Goal: Transaction & Acquisition: Obtain resource

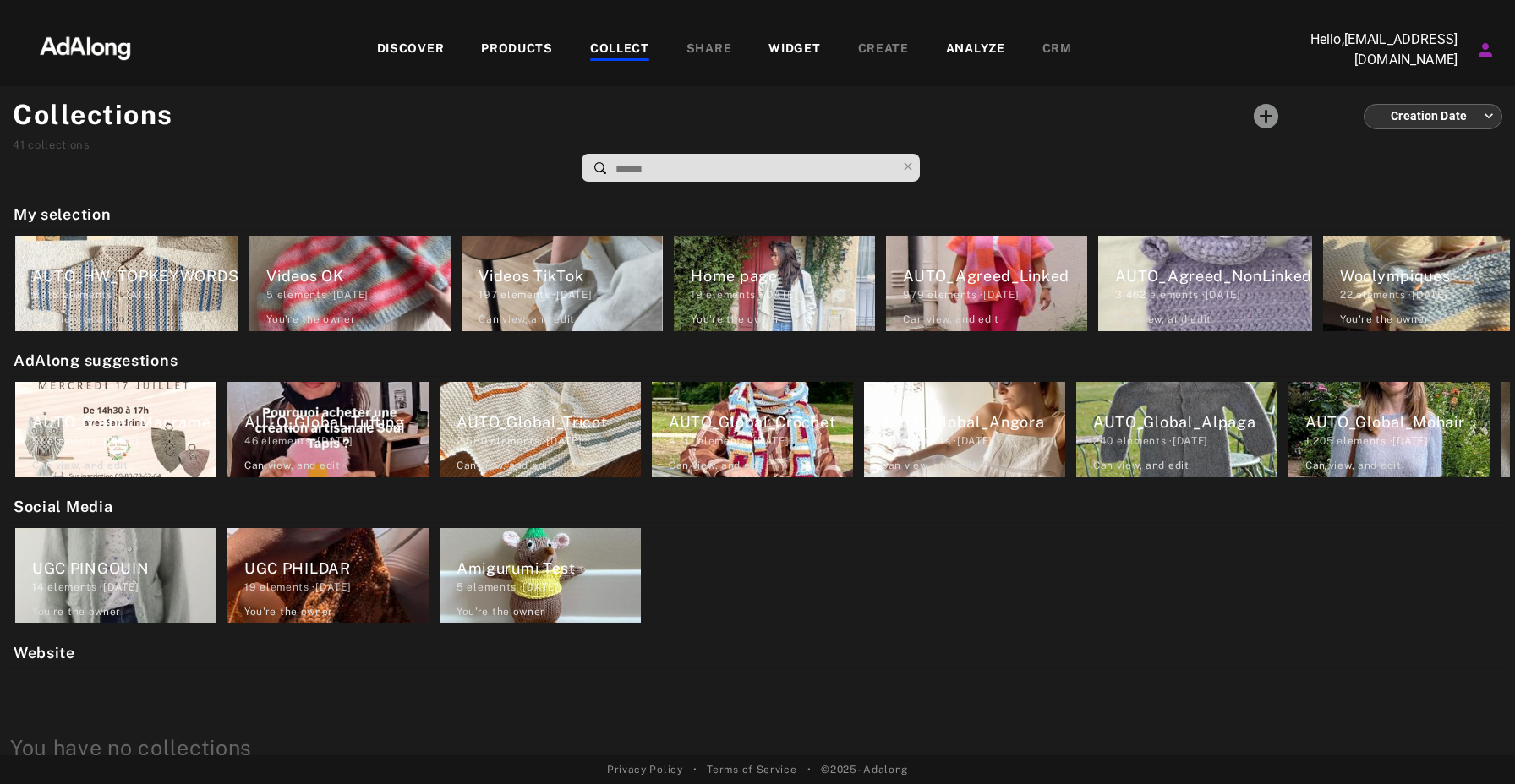
click at [418, 54] on div "DISCOVER" at bounding box center [411, 50] width 68 height 21
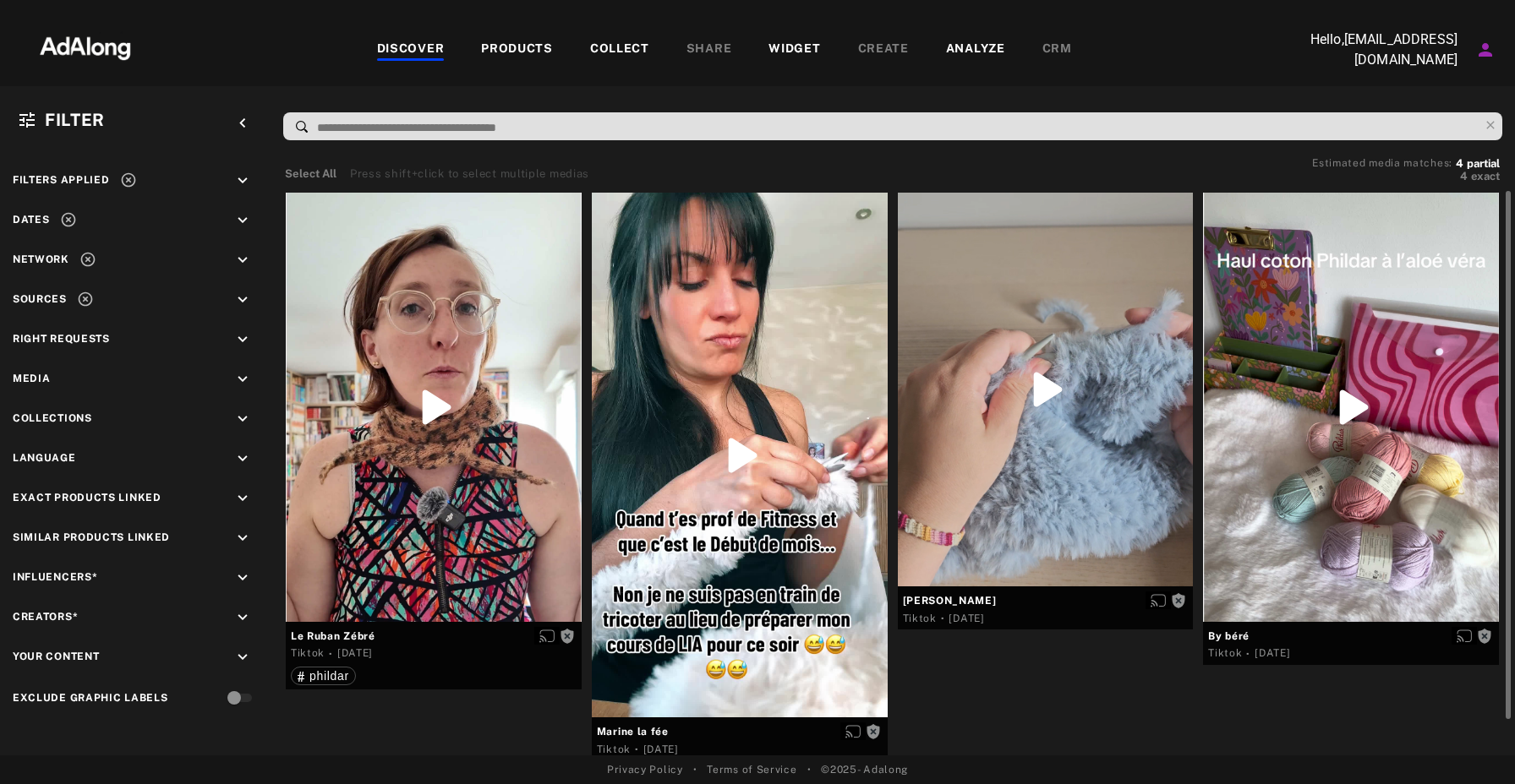
click at [427, 45] on div "DISCOVER" at bounding box center [411, 50] width 68 height 21
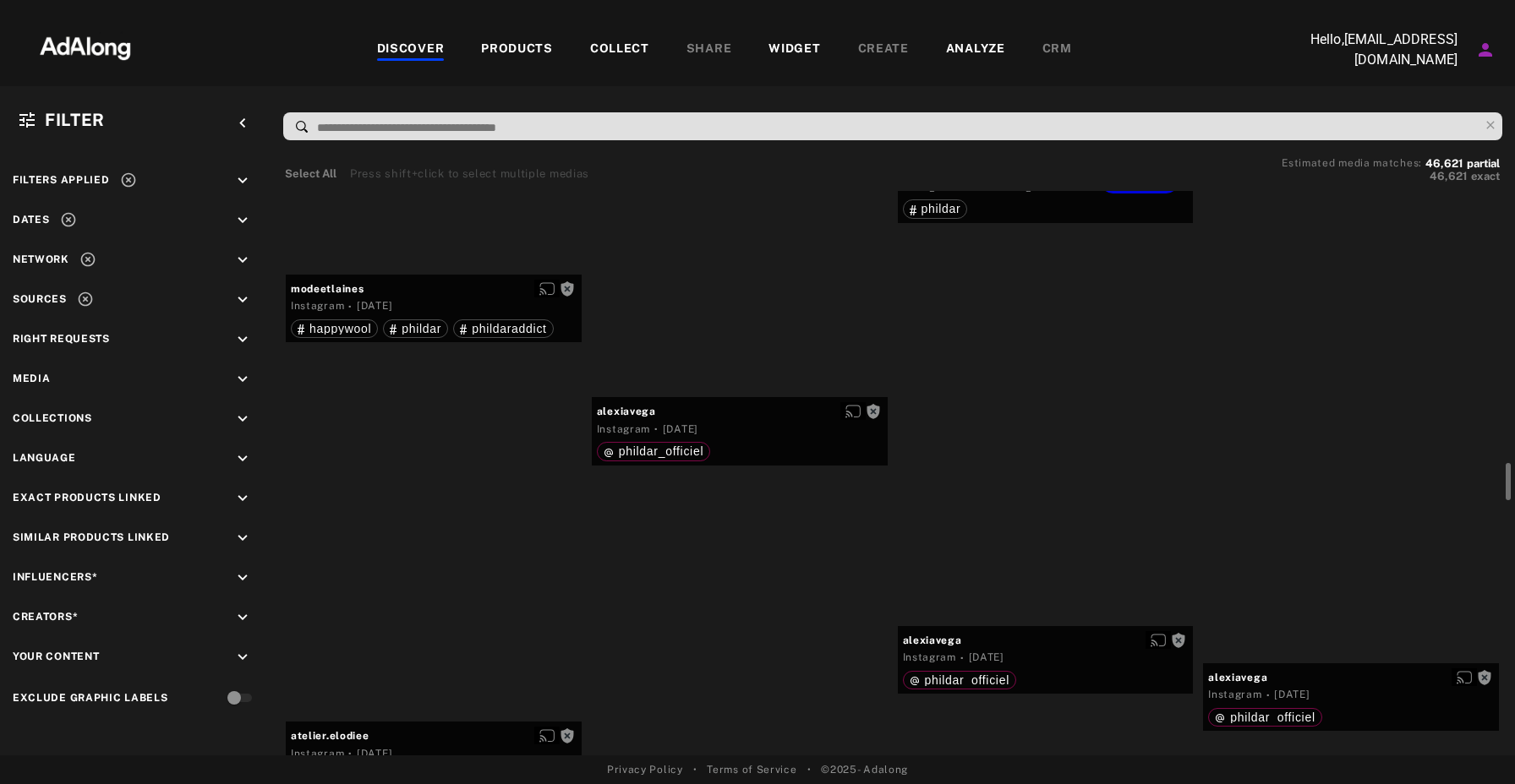
scroll to position [4285, 0]
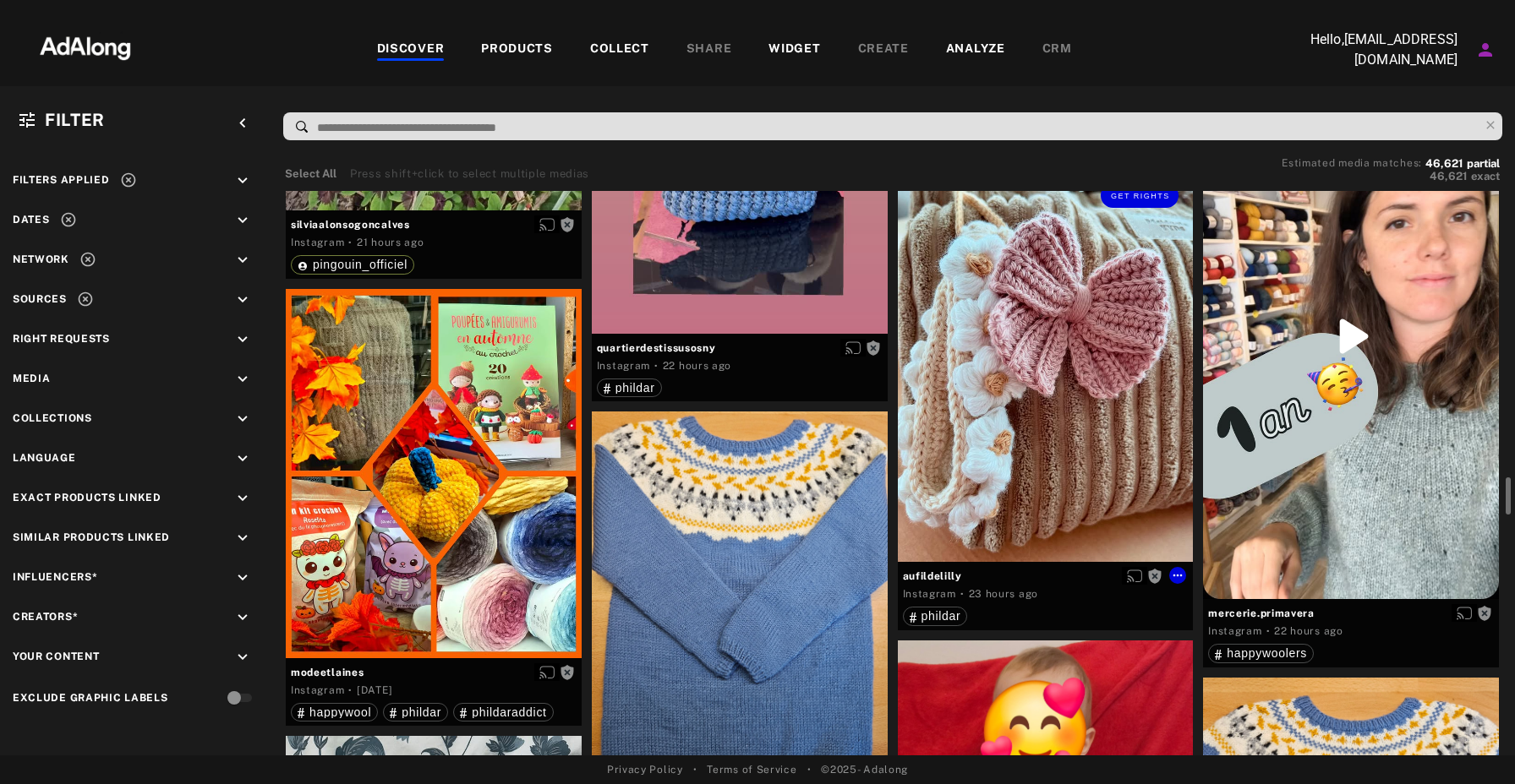
click at [1062, 403] on div "Get rights" at bounding box center [1046, 366] width 296 height 393
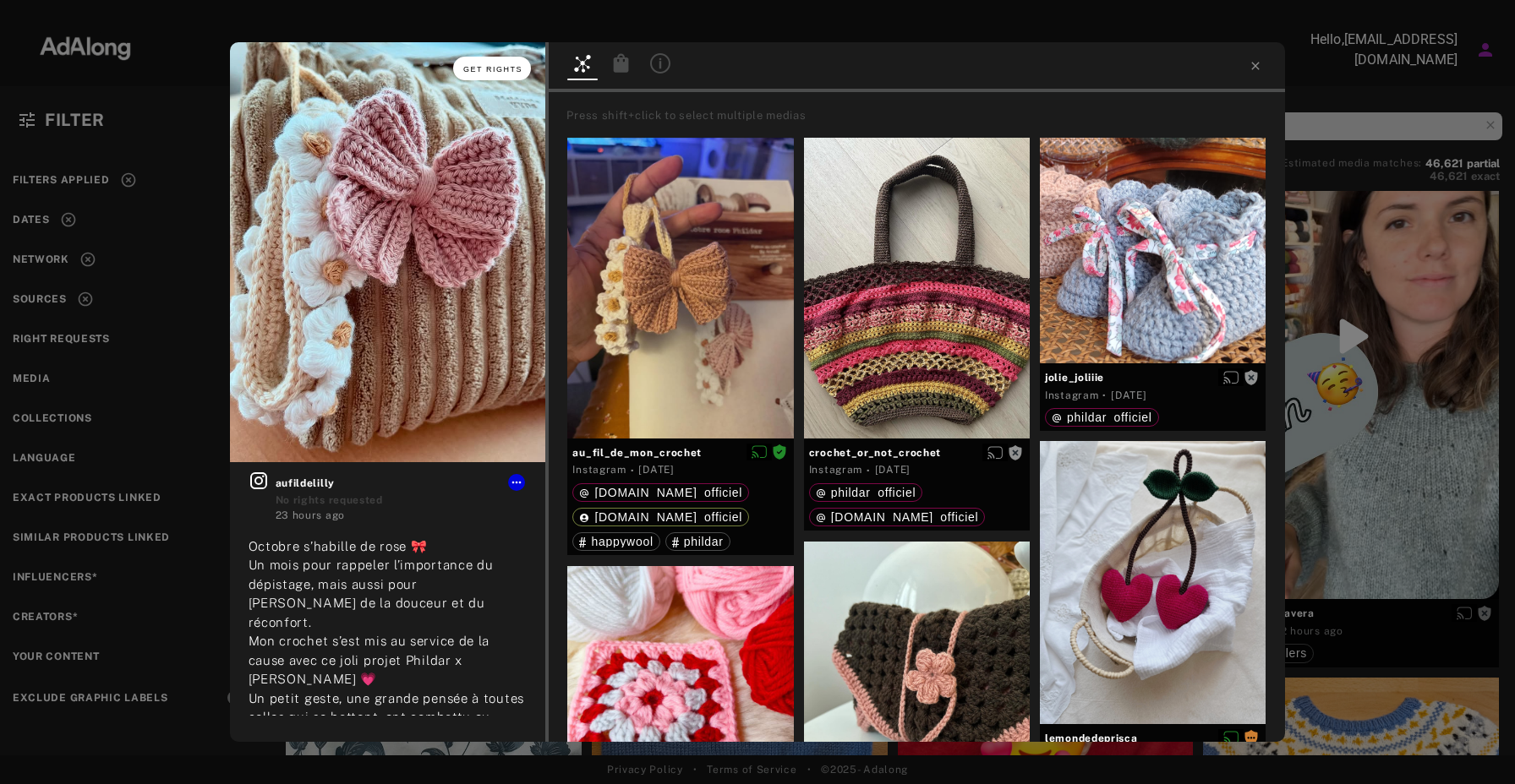
click at [514, 68] on span "Get rights" at bounding box center [493, 69] width 59 height 8
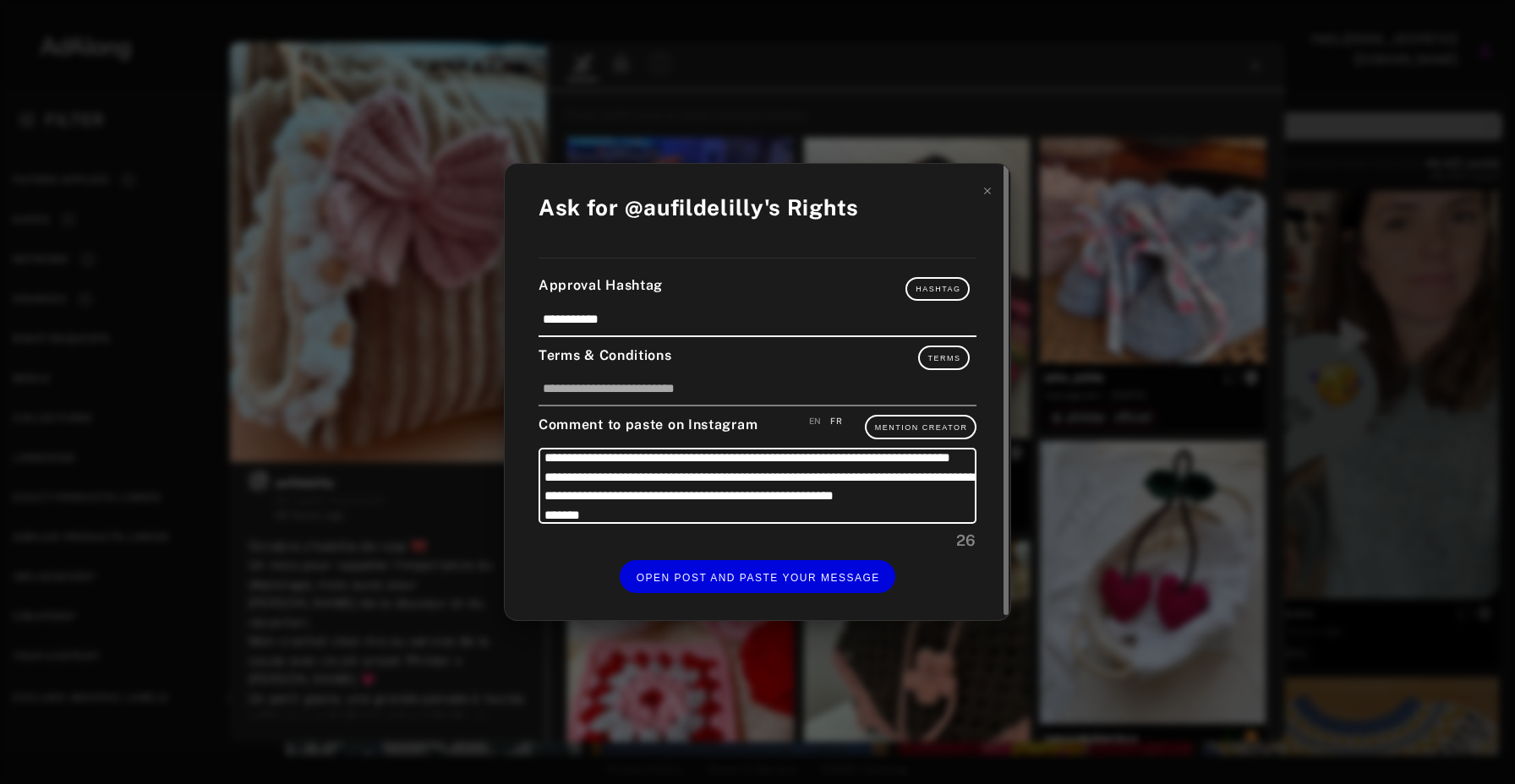
scroll to position [73, 0]
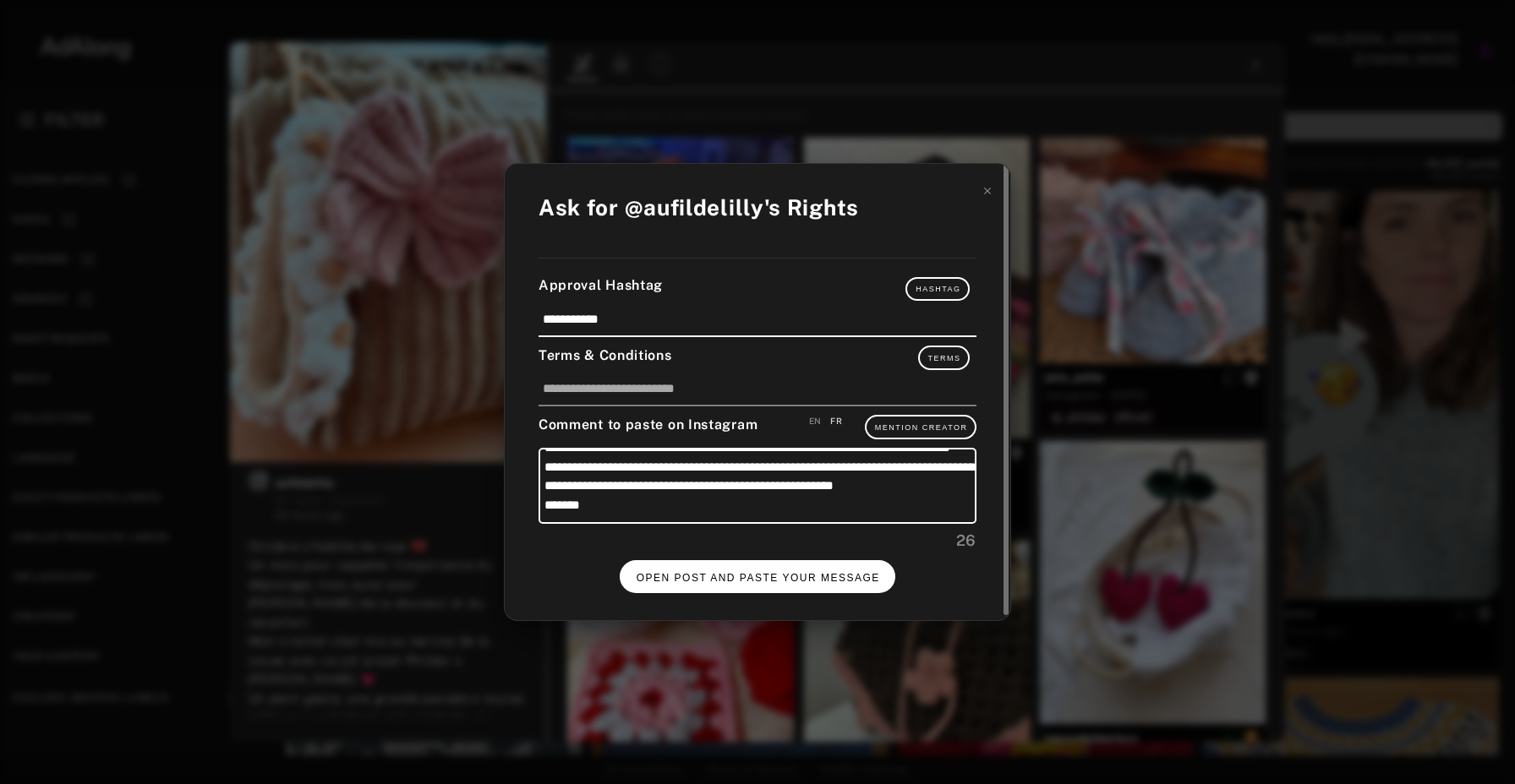
click at [798, 578] on span "OPEN POST AND PASTE YOUR MESSAGE" at bounding box center [758, 578] width 244 height 12
click at [988, 192] on icon at bounding box center [987, 191] width 12 height 12
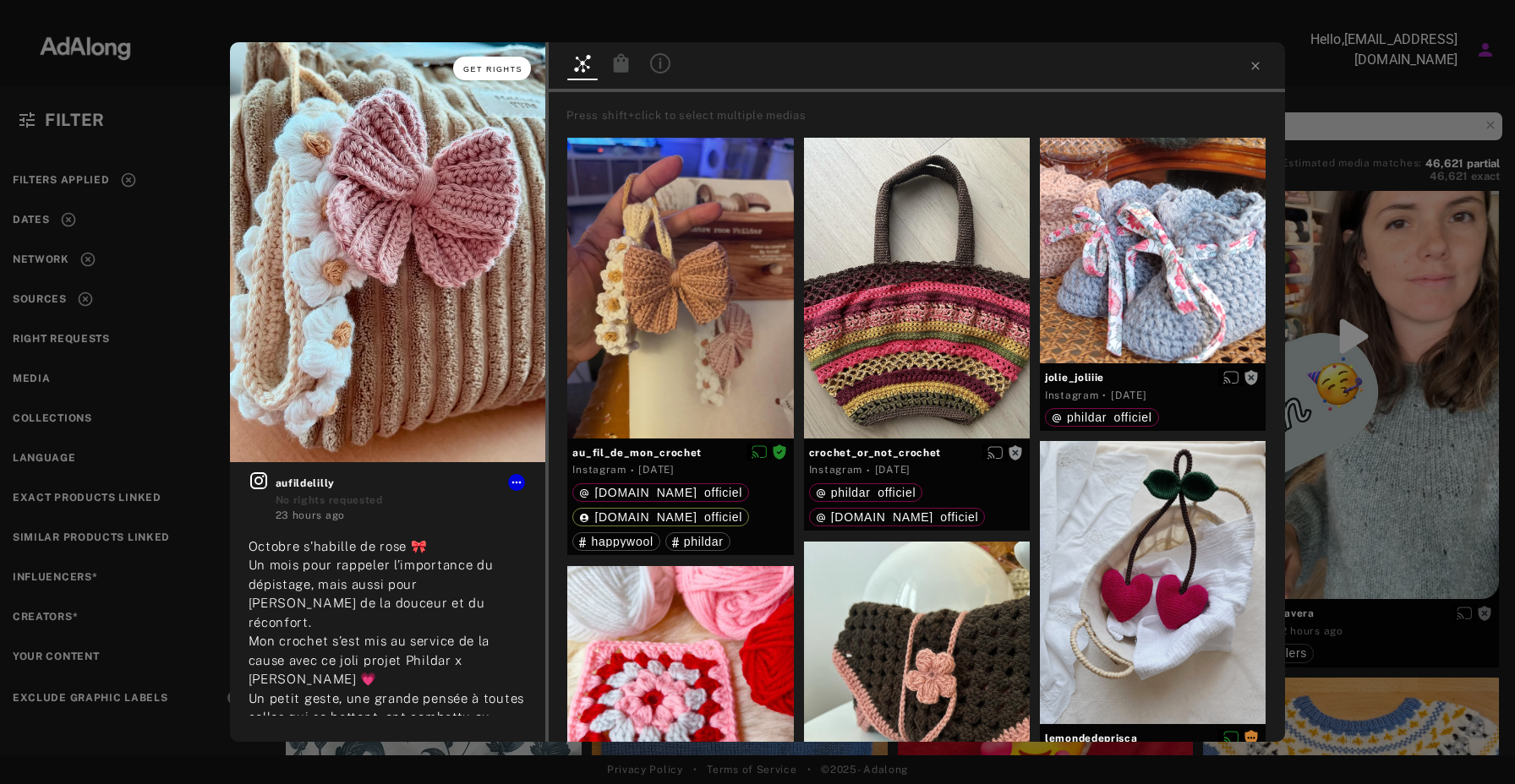
click at [494, 67] on span "Get rights" at bounding box center [493, 69] width 59 height 8
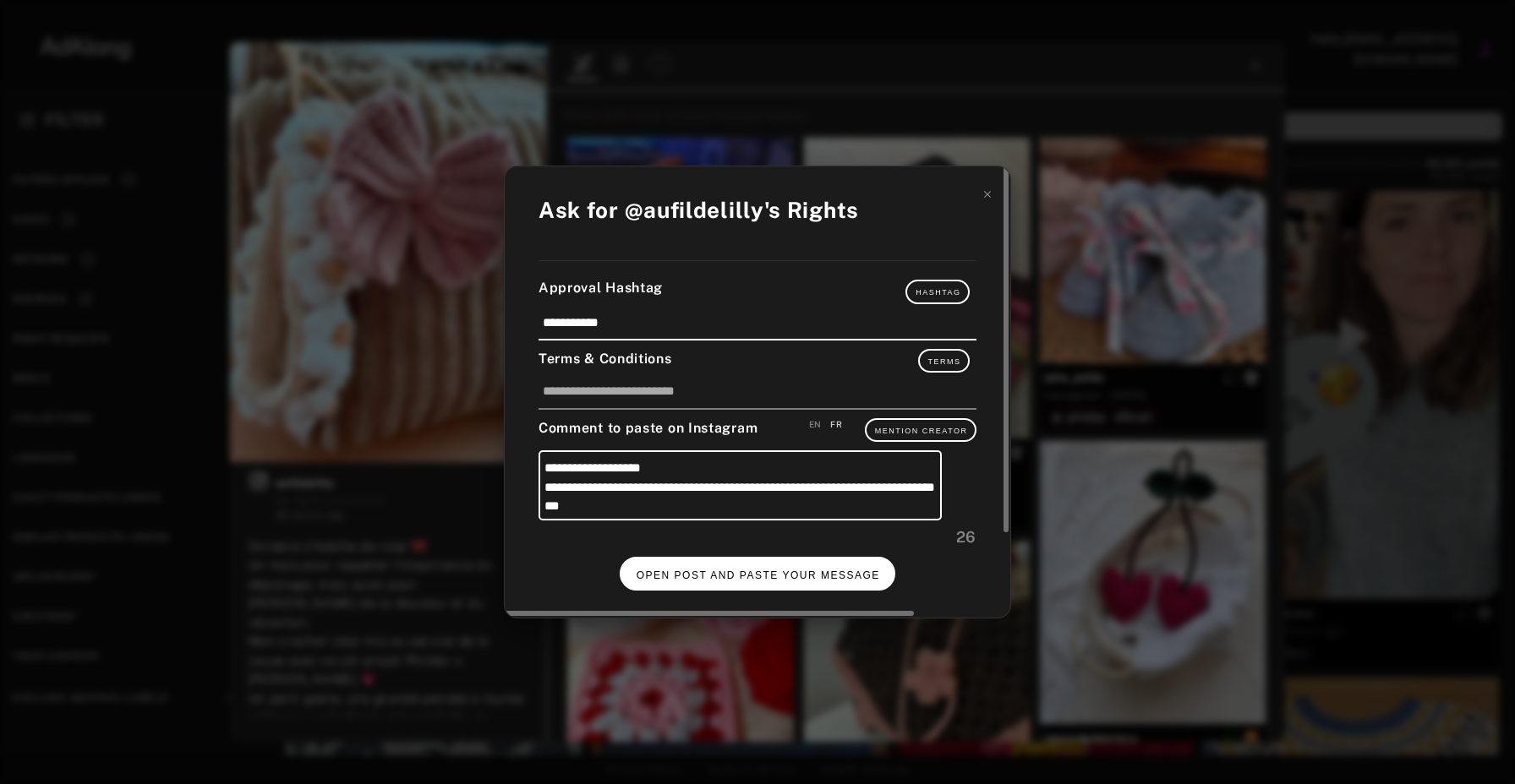
click at [803, 569] on button "OPEN POST AND PASTE YOUR MESSAGE" at bounding box center [758, 573] width 277 height 33
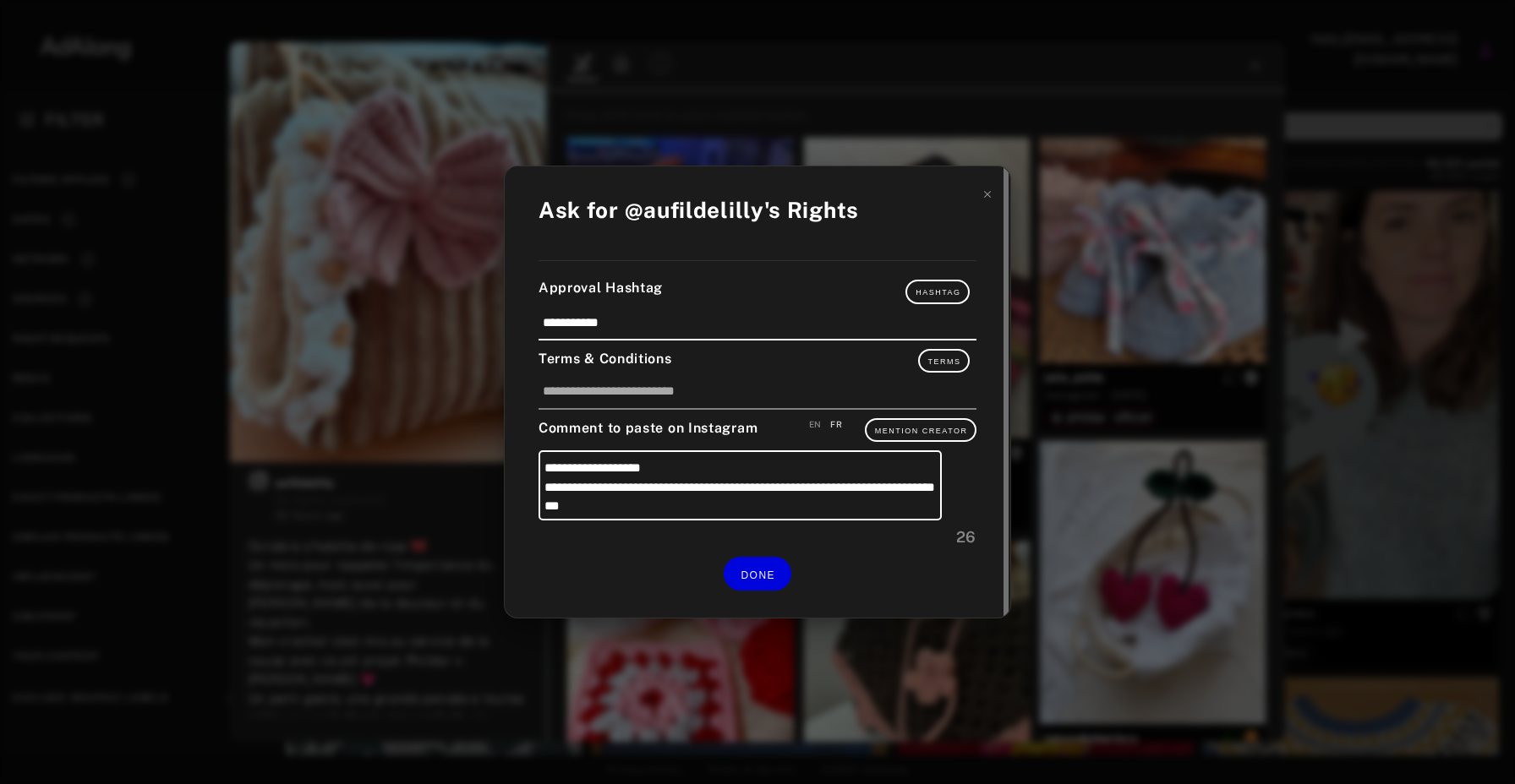
click at [996, 194] on div "**********" at bounding box center [758, 392] width 506 height 451
click at [989, 194] on icon at bounding box center [987, 194] width 12 height 12
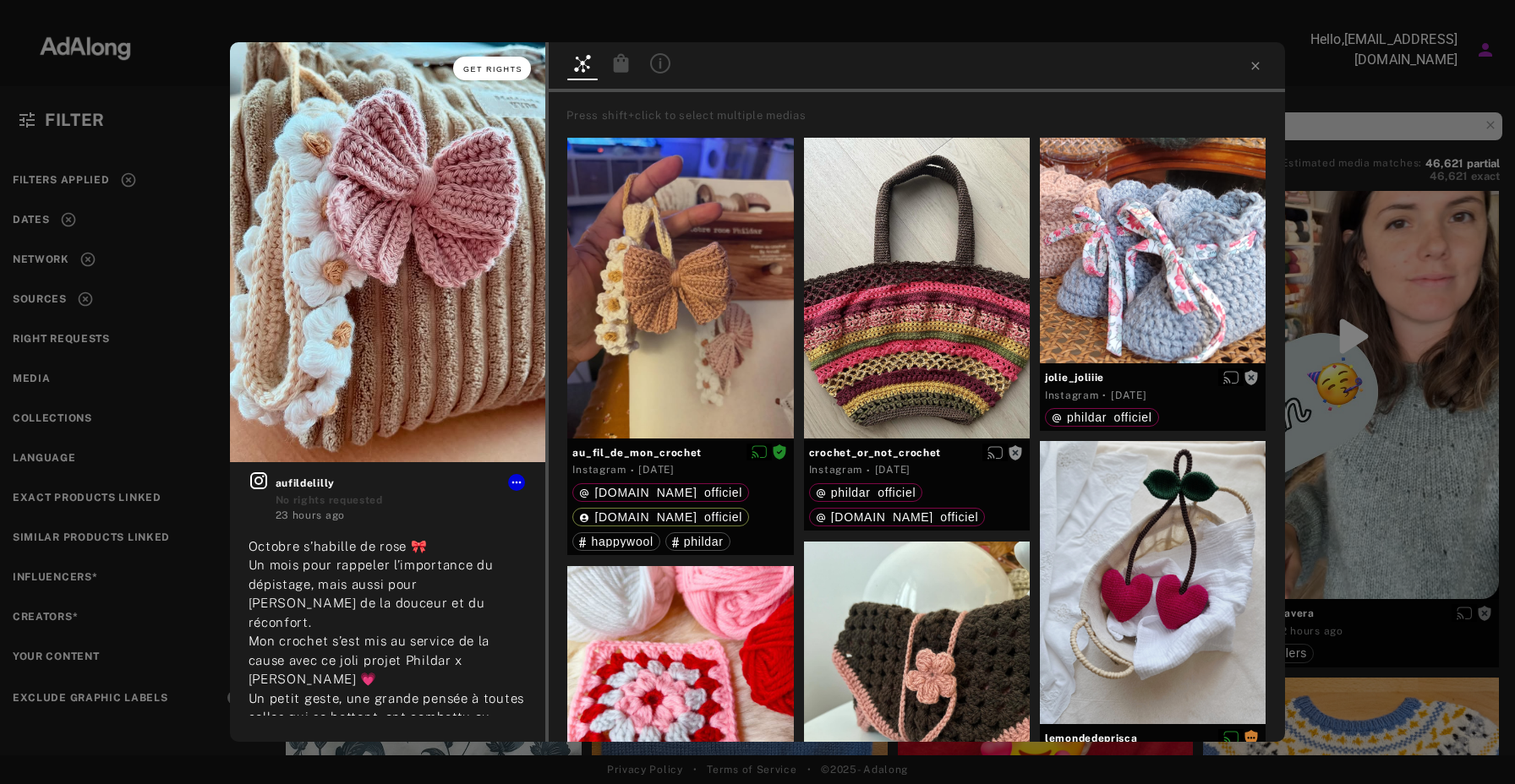
click at [486, 67] on span "Get rights" at bounding box center [493, 69] width 59 height 8
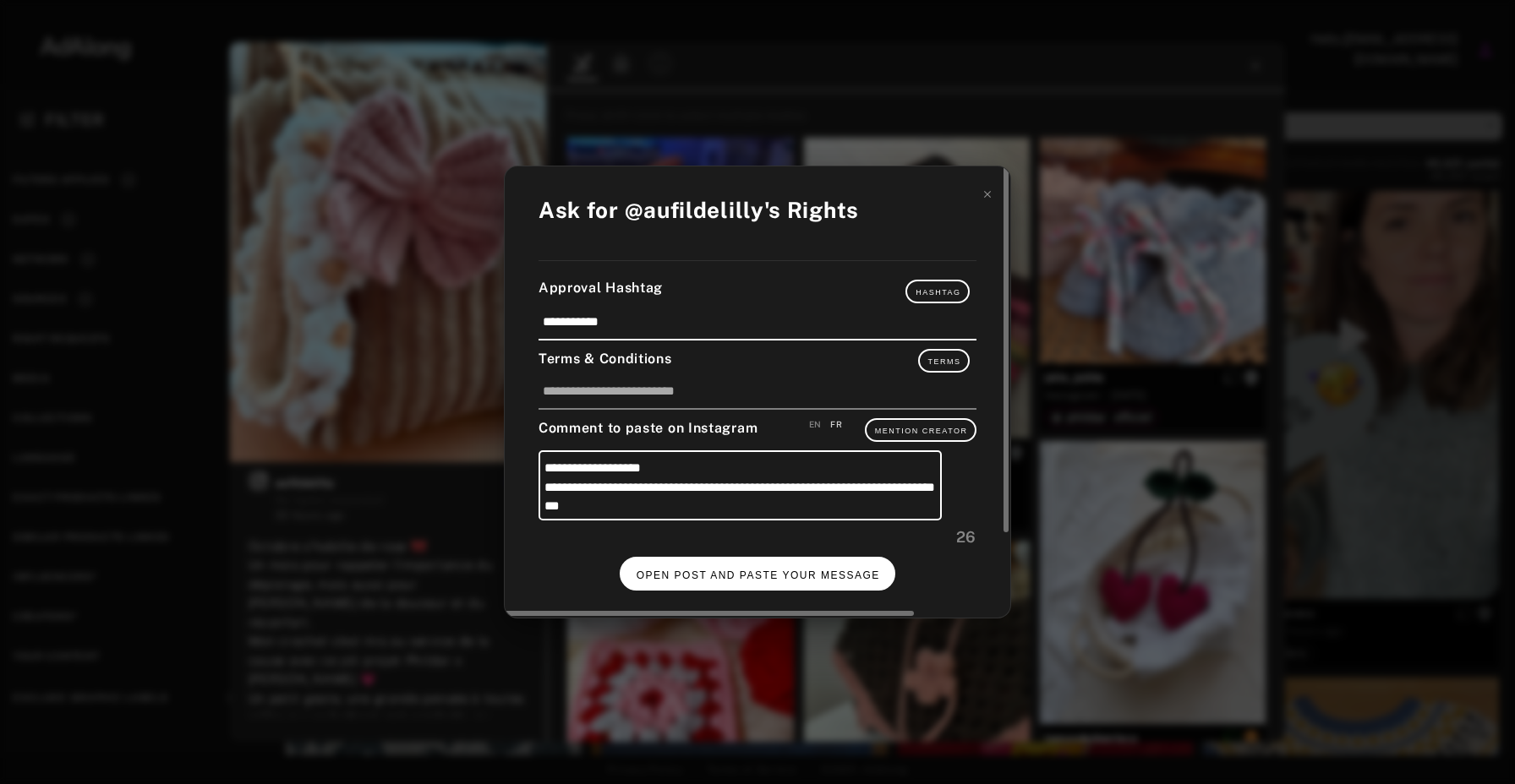
click at [789, 574] on span "OPEN POST AND PASTE YOUR MESSAGE" at bounding box center [758, 575] width 244 height 12
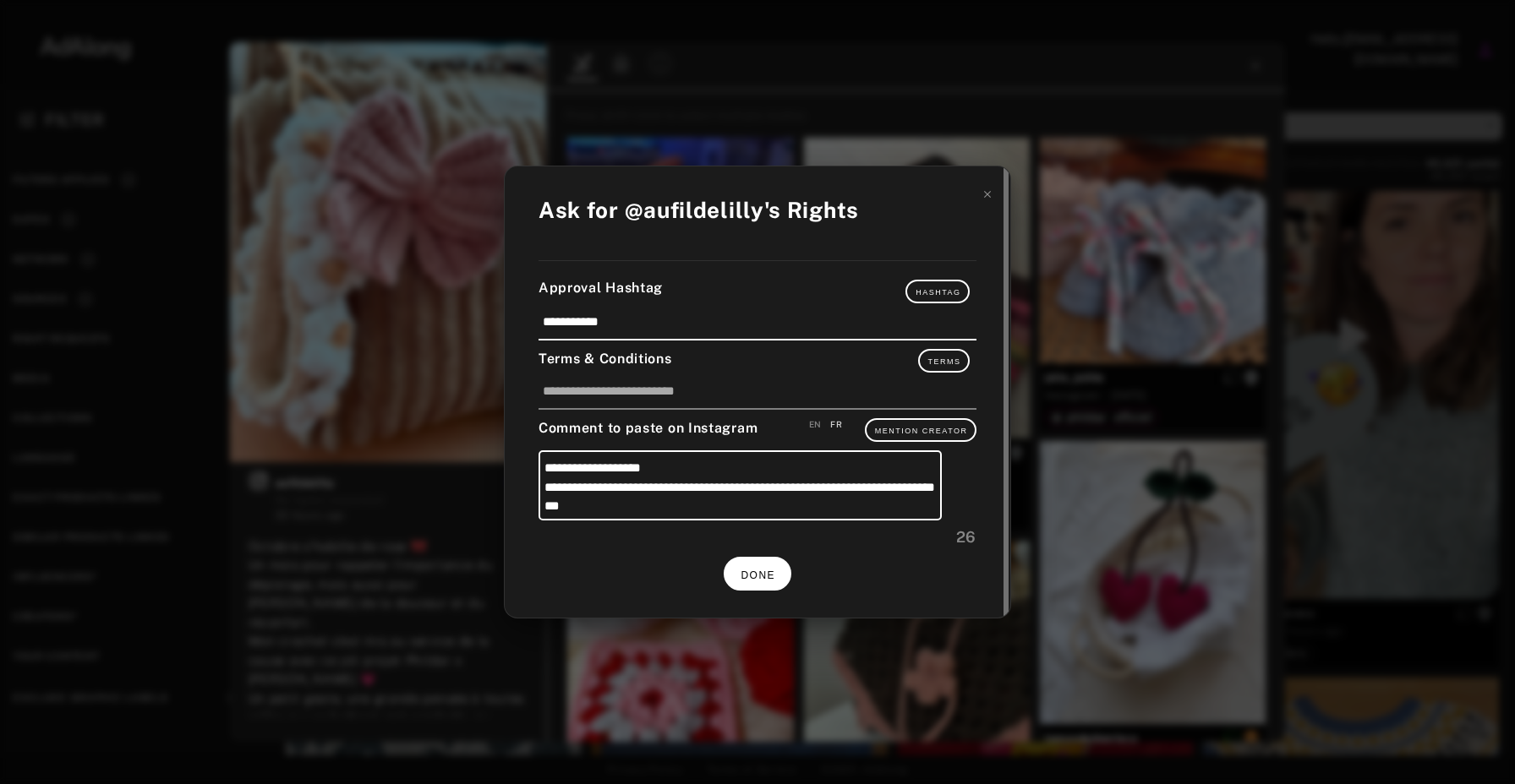
click at [756, 573] on span "DONE" at bounding box center [758, 575] width 35 height 12
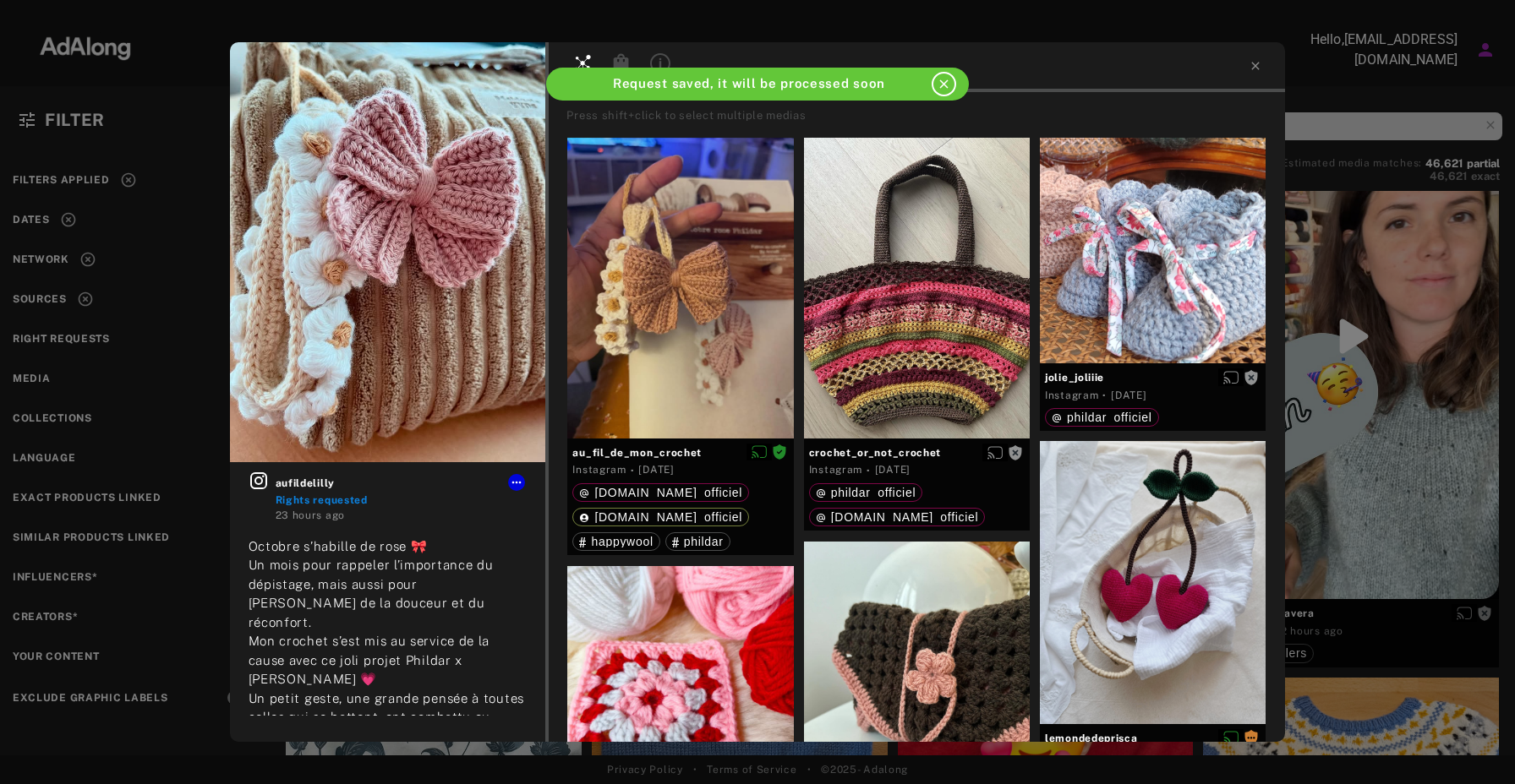
click at [1264, 62] on div at bounding box center [916, 67] width 736 height 50
click at [1257, 62] on icon at bounding box center [1255, 65] width 13 height 13
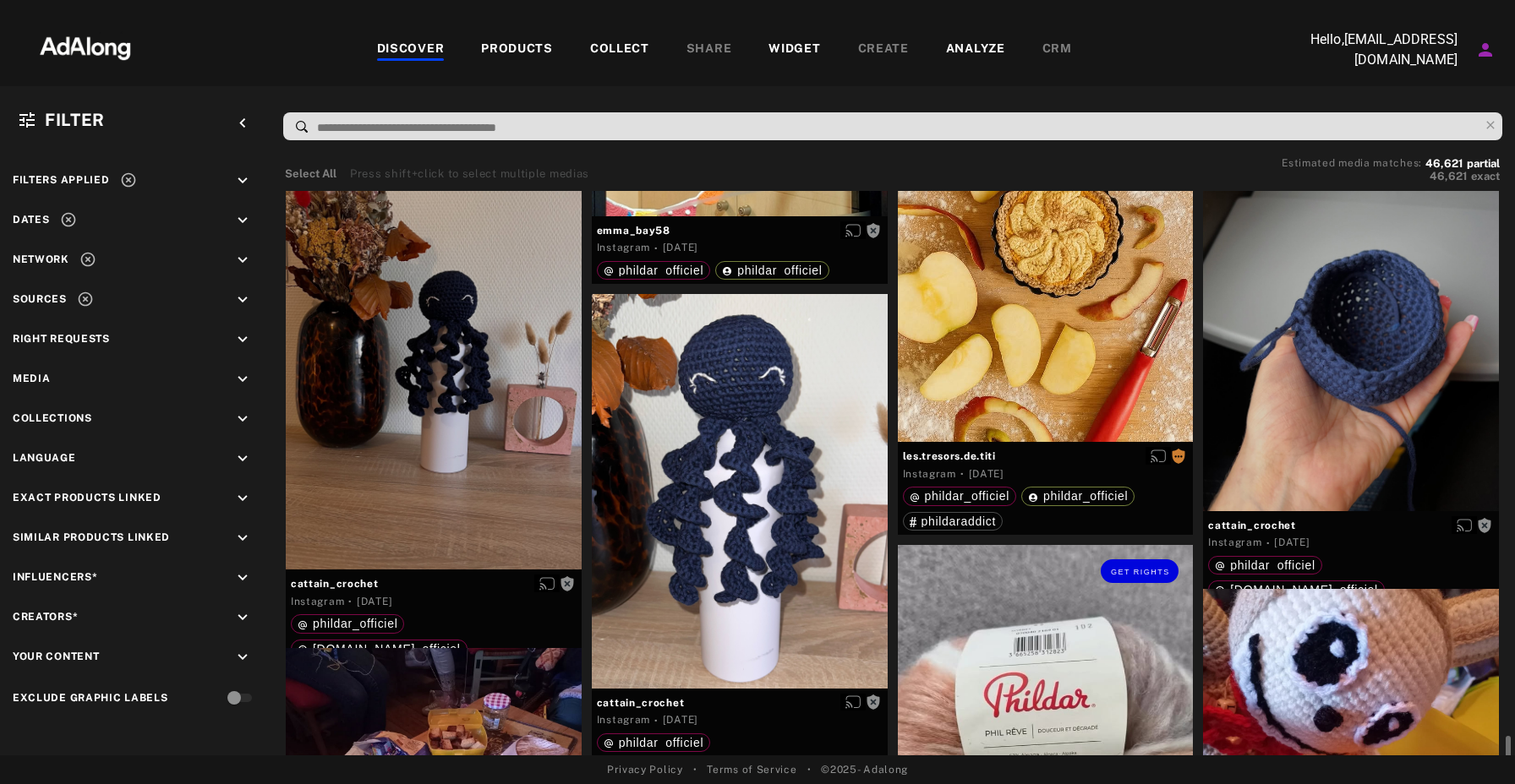
scroll to position [5916, 0]
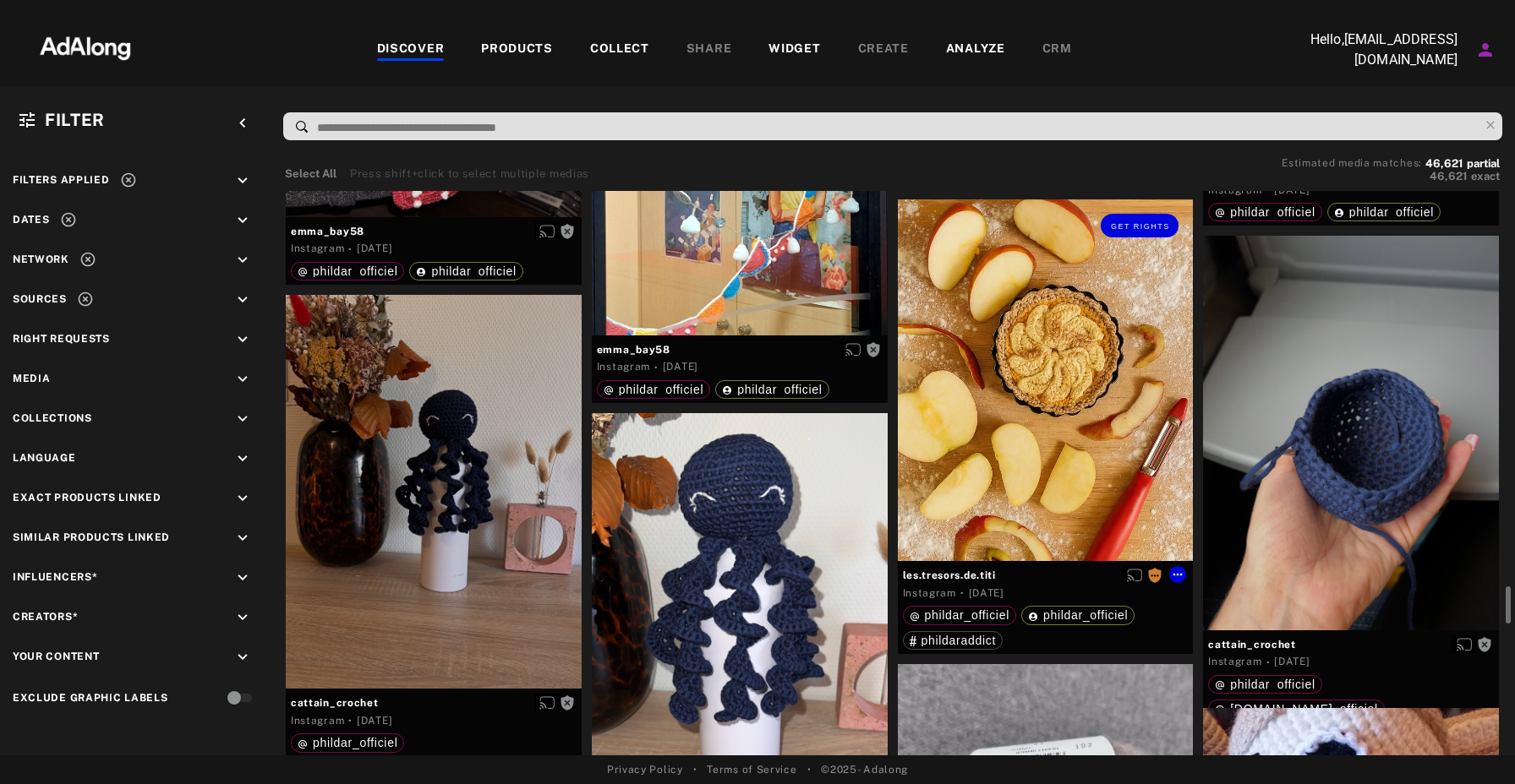
click at [1123, 354] on div "Get rights" at bounding box center [1046, 381] width 296 height 362
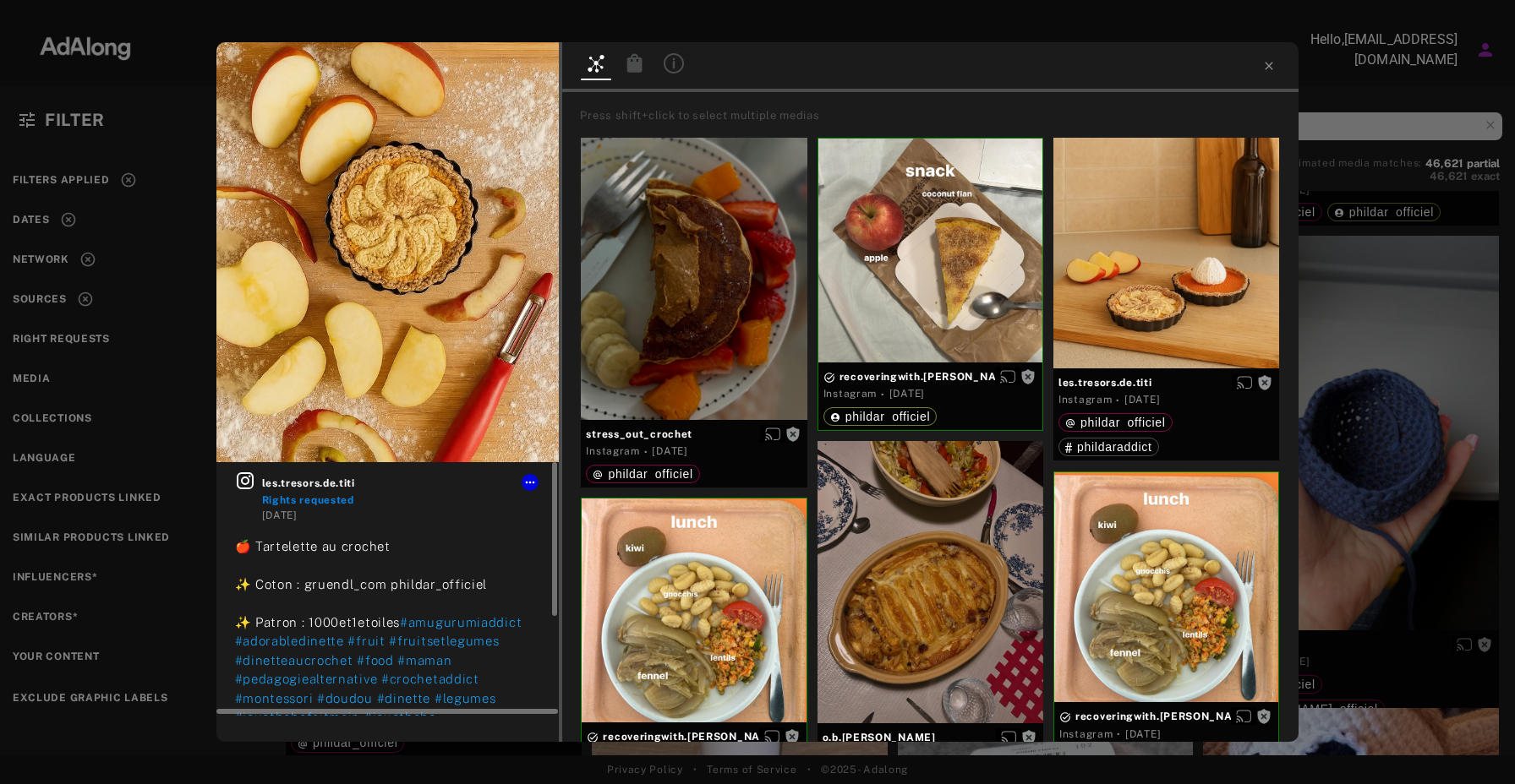
click at [479, 471] on div "les.tresors.de.titi Rights requested" at bounding box center [402, 490] width 279 height 37
click at [1271, 64] on icon at bounding box center [1270, 65] width 8 height 8
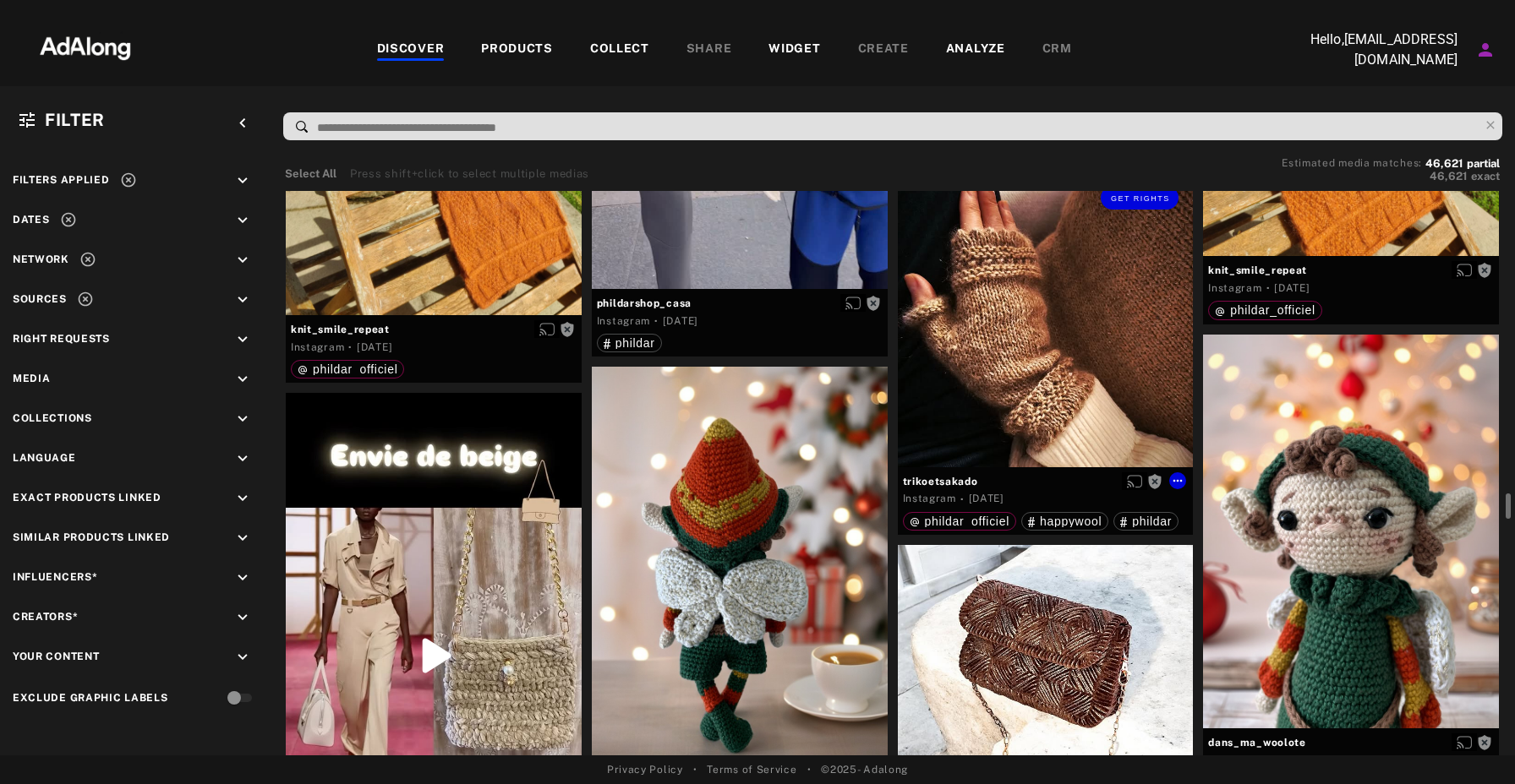
scroll to position [7743, 0]
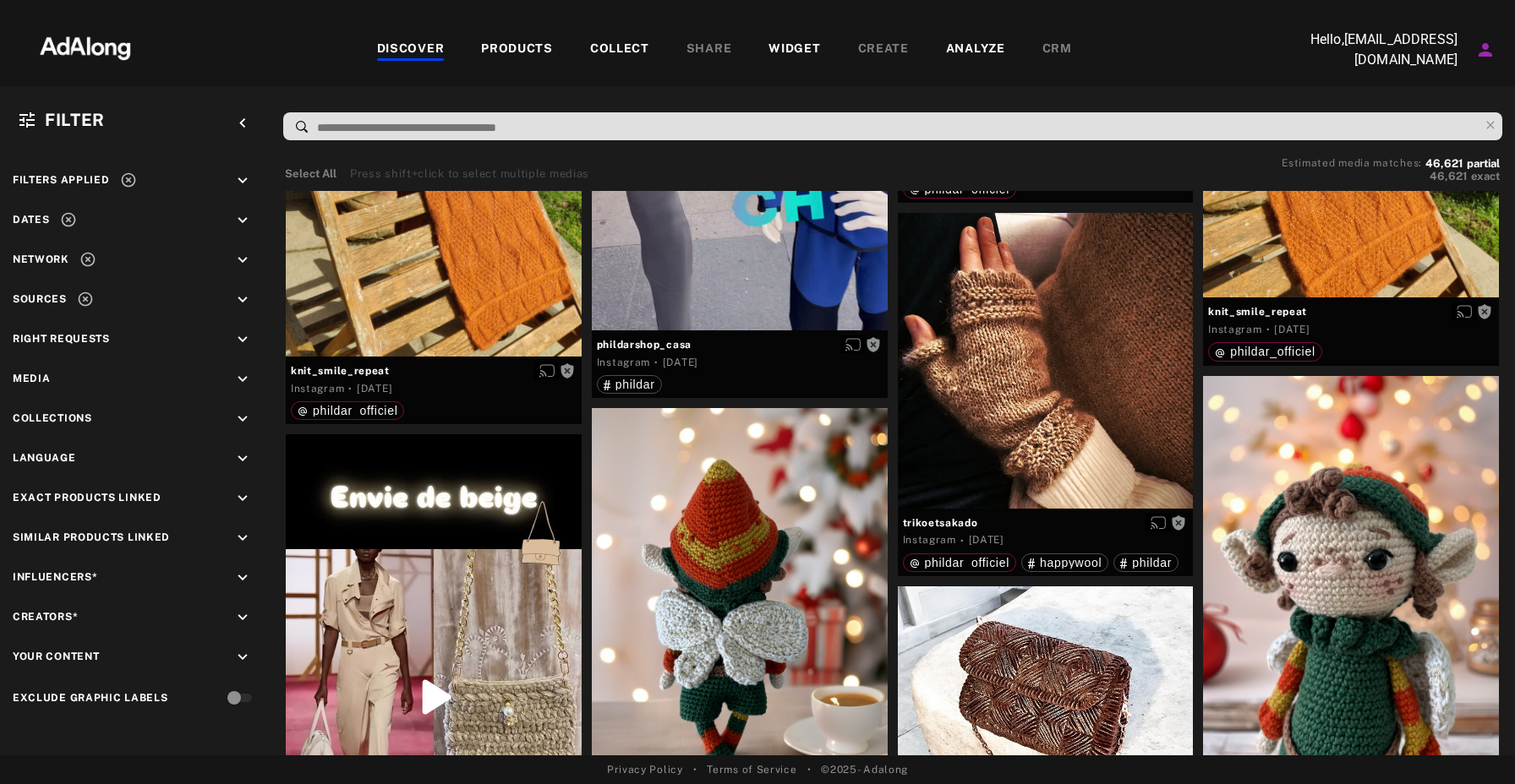
click at [105, 378] on div "Media keyboard_arrow_down" at bounding box center [135, 382] width 245 height 23
click at [249, 376] on icon "keyboard_arrow_down" at bounding box center [243, 379] width 19 height 19
click at [239, 295] on icon "keyboard_arrow_down" at bounding box center [243, 300] width 19 height 19
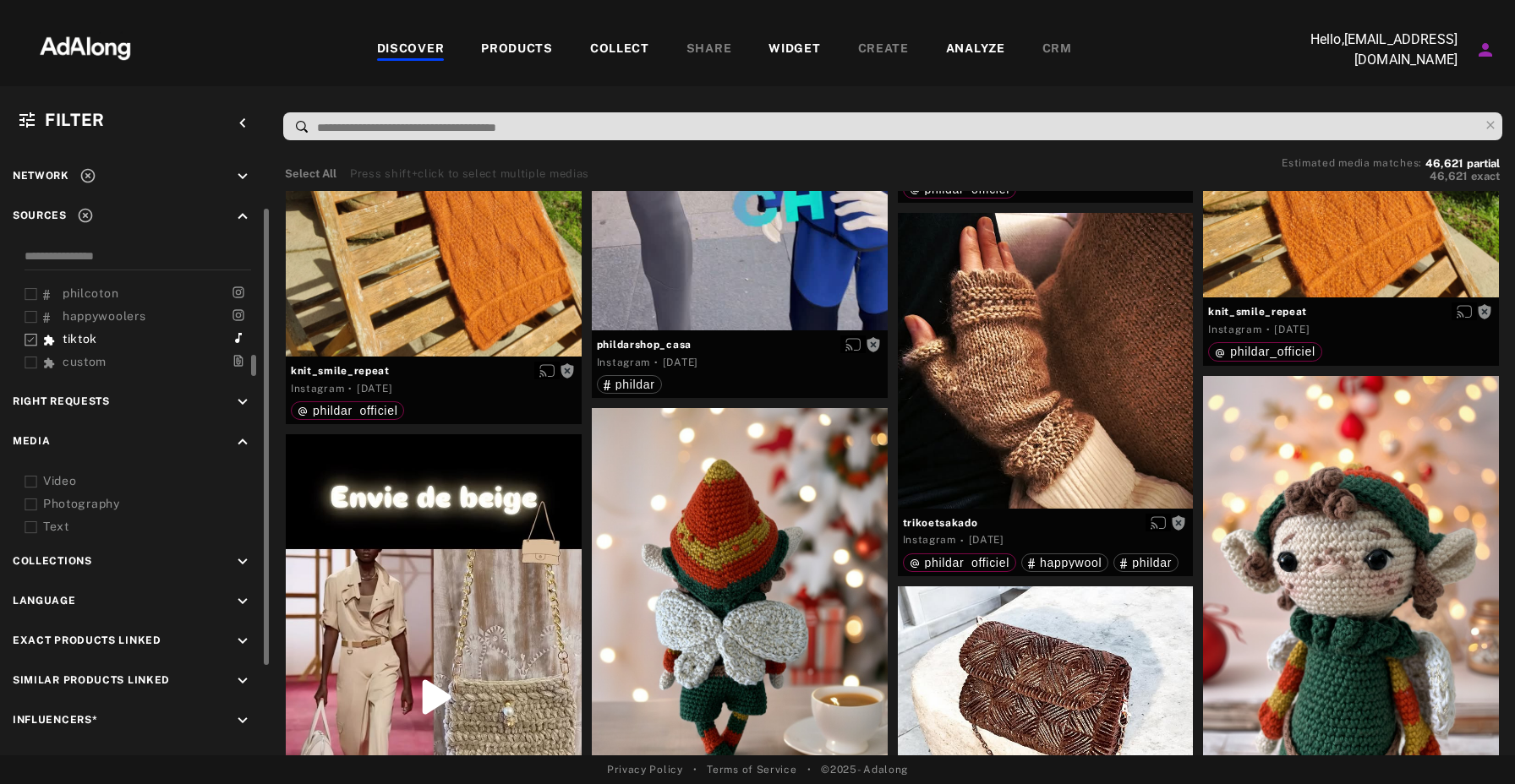
scroll to position [87, 0]
click at [28, 332] on icon at bounding box center [30, 337] width 12 height 12
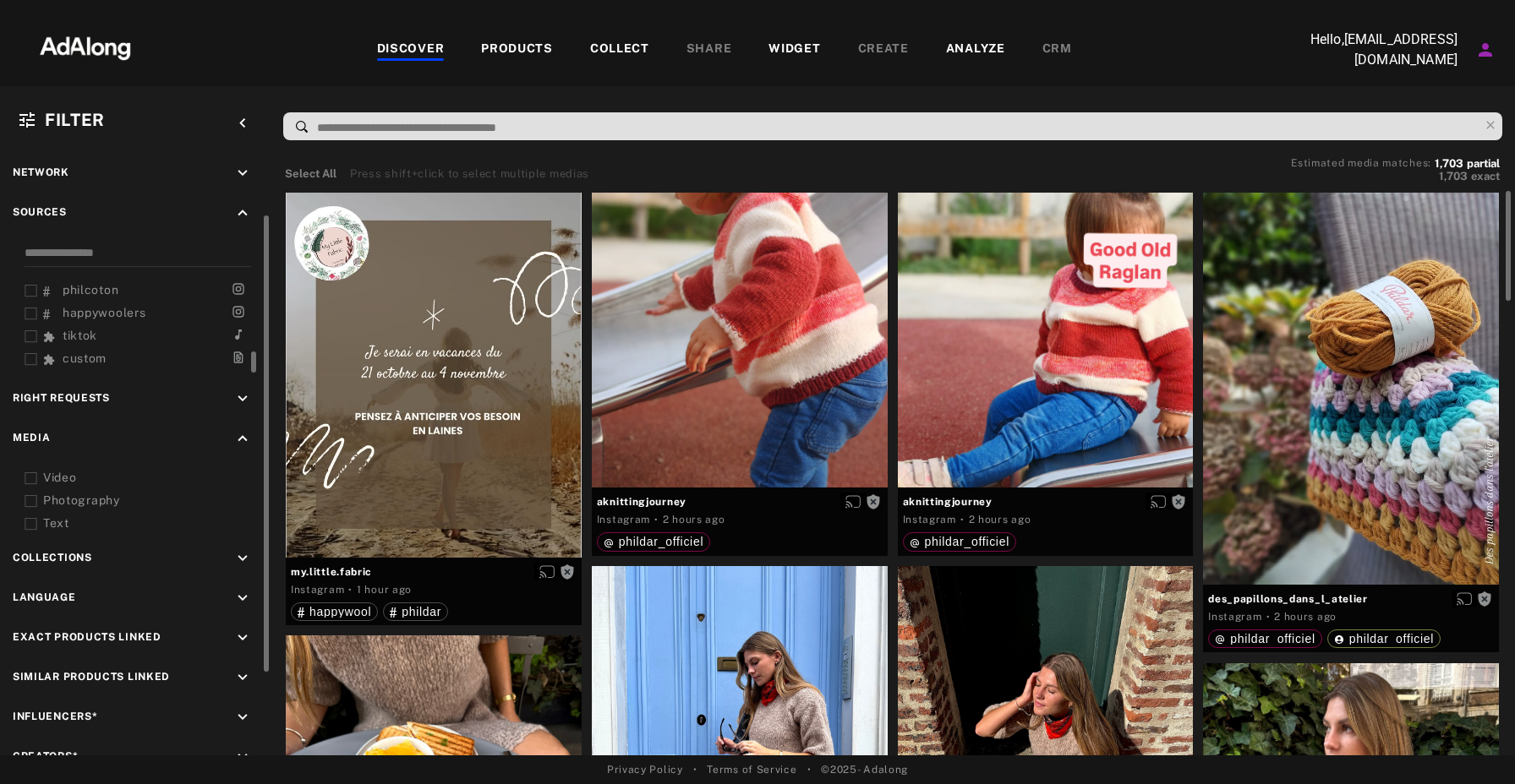
click at [30, 335] on icon at bounding box center [30, 337] width 12 height 12
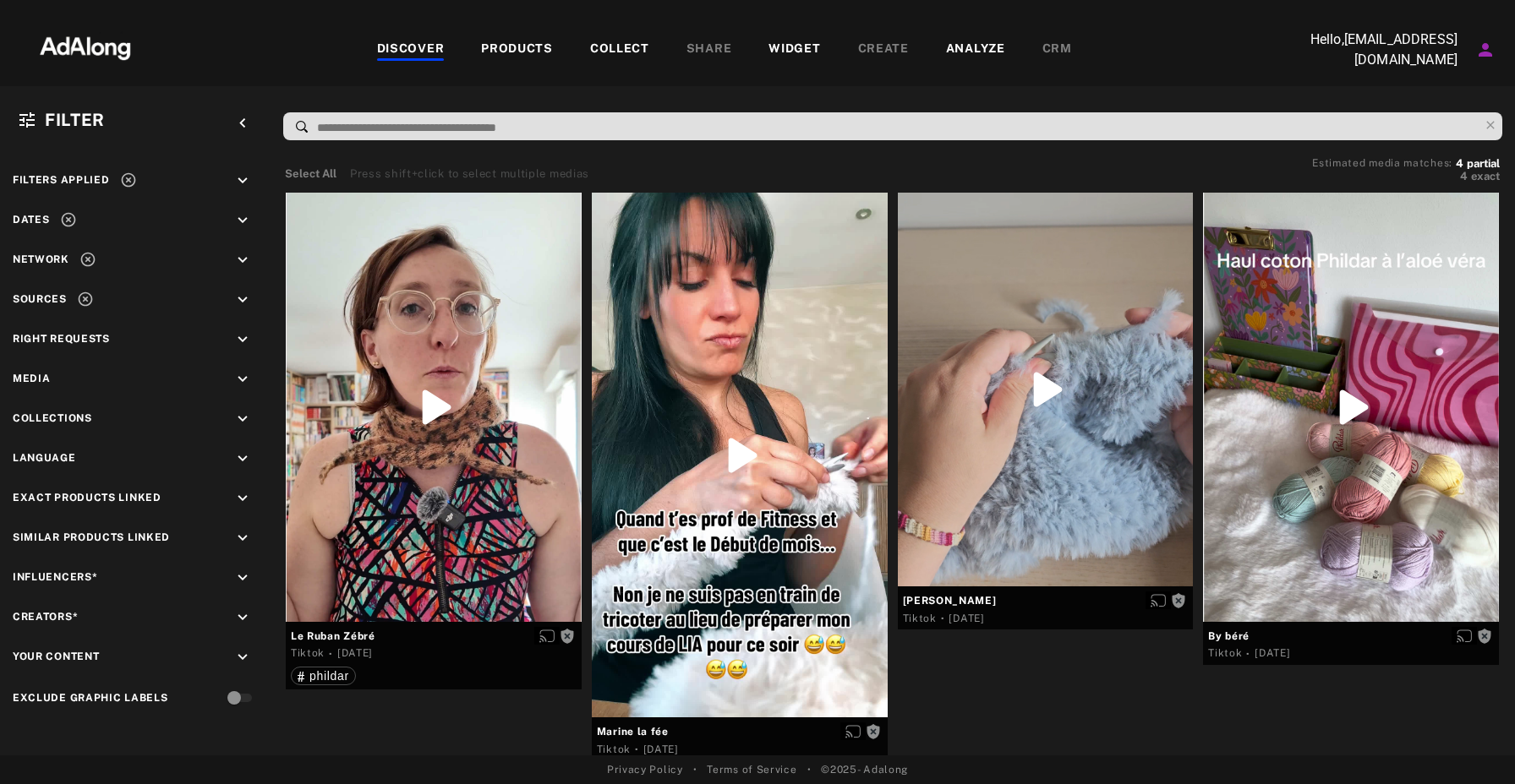
click at [242, 299] on icon "keyboard_arrow_down" at bounding box center [243, 300] width 19 height 19
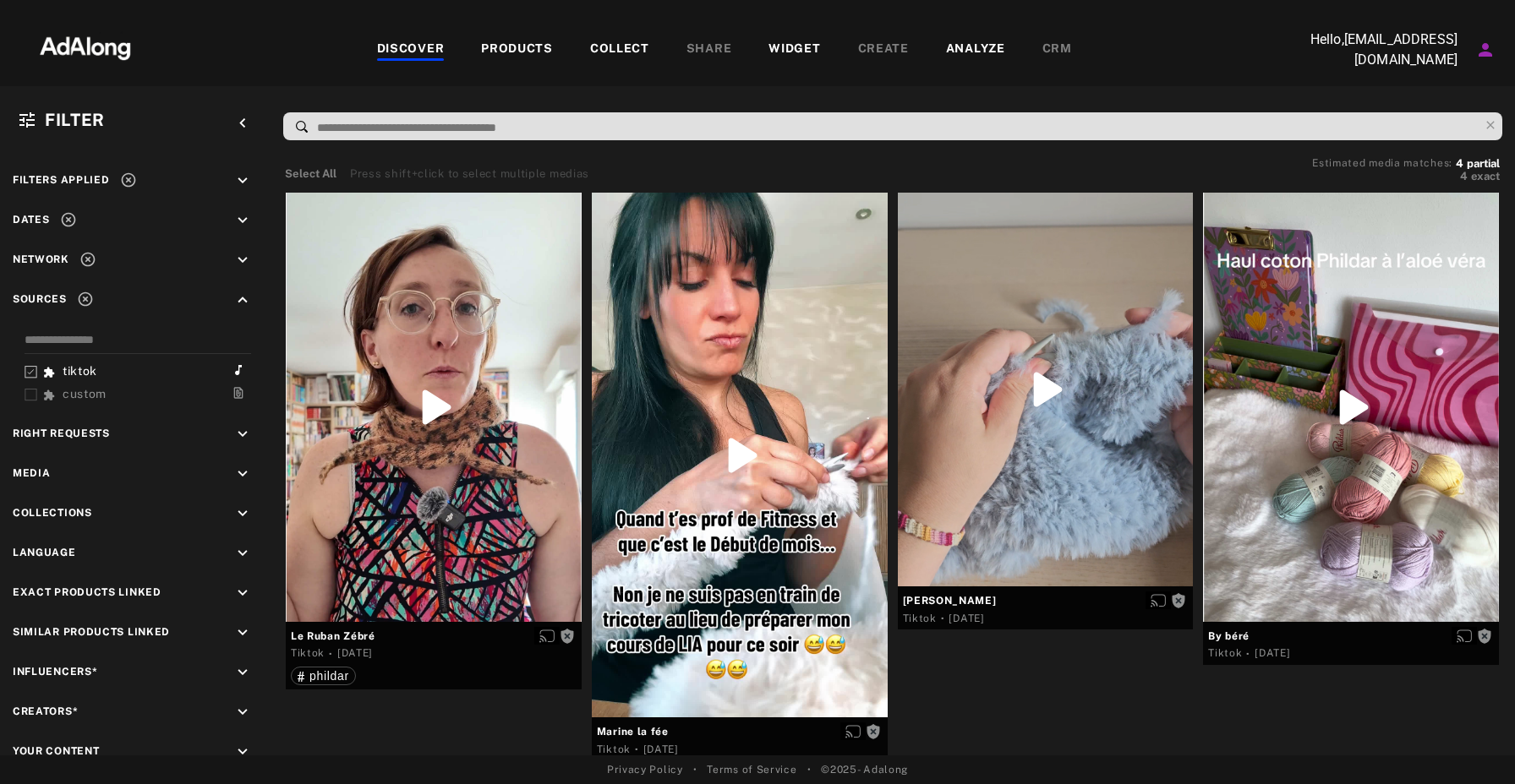
click at [91, 295] on icon at bounding box center [85, 299] width 17 height 17
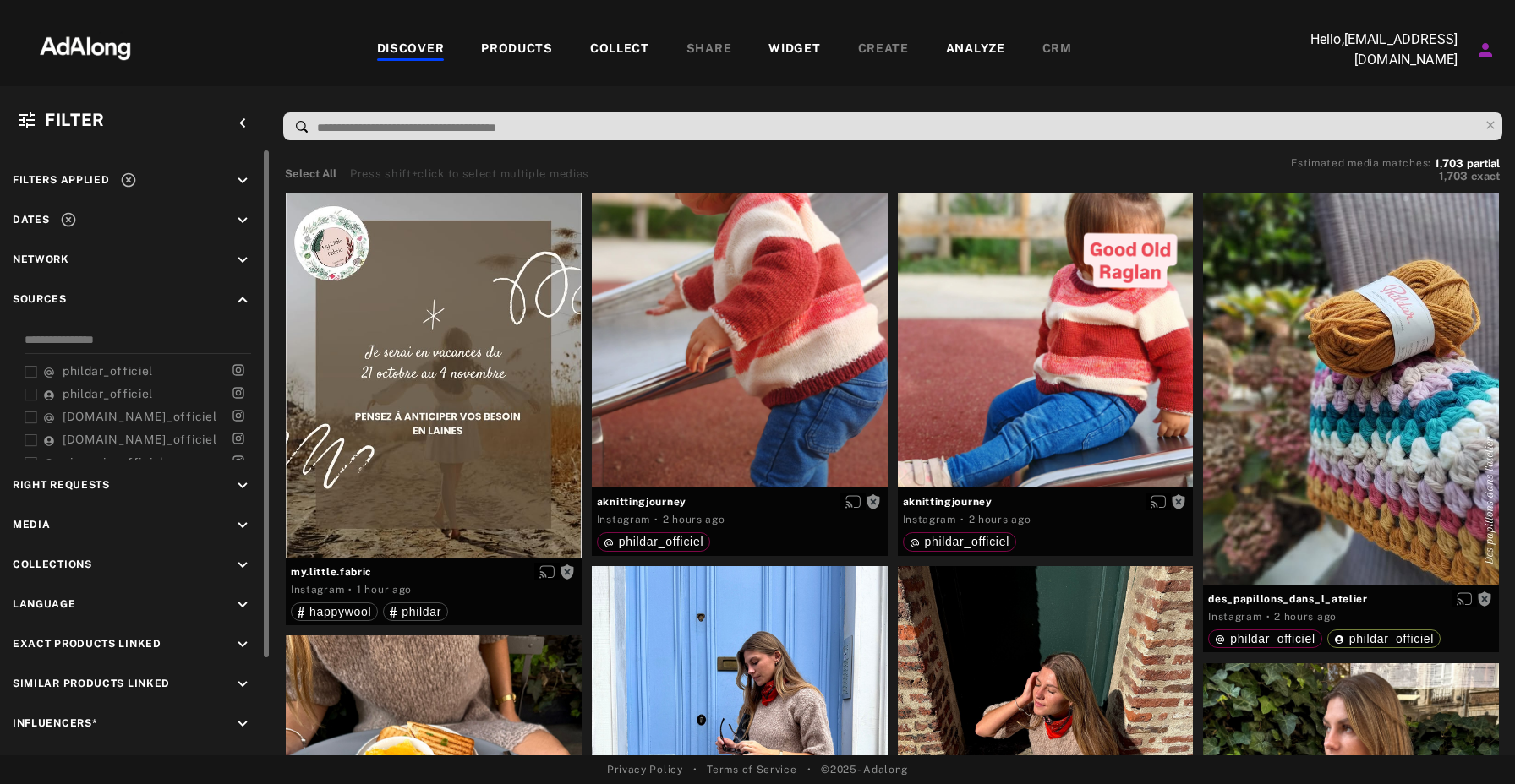
click at [68, 218] on icon at bounding box center [68, 220] width 14 height 14
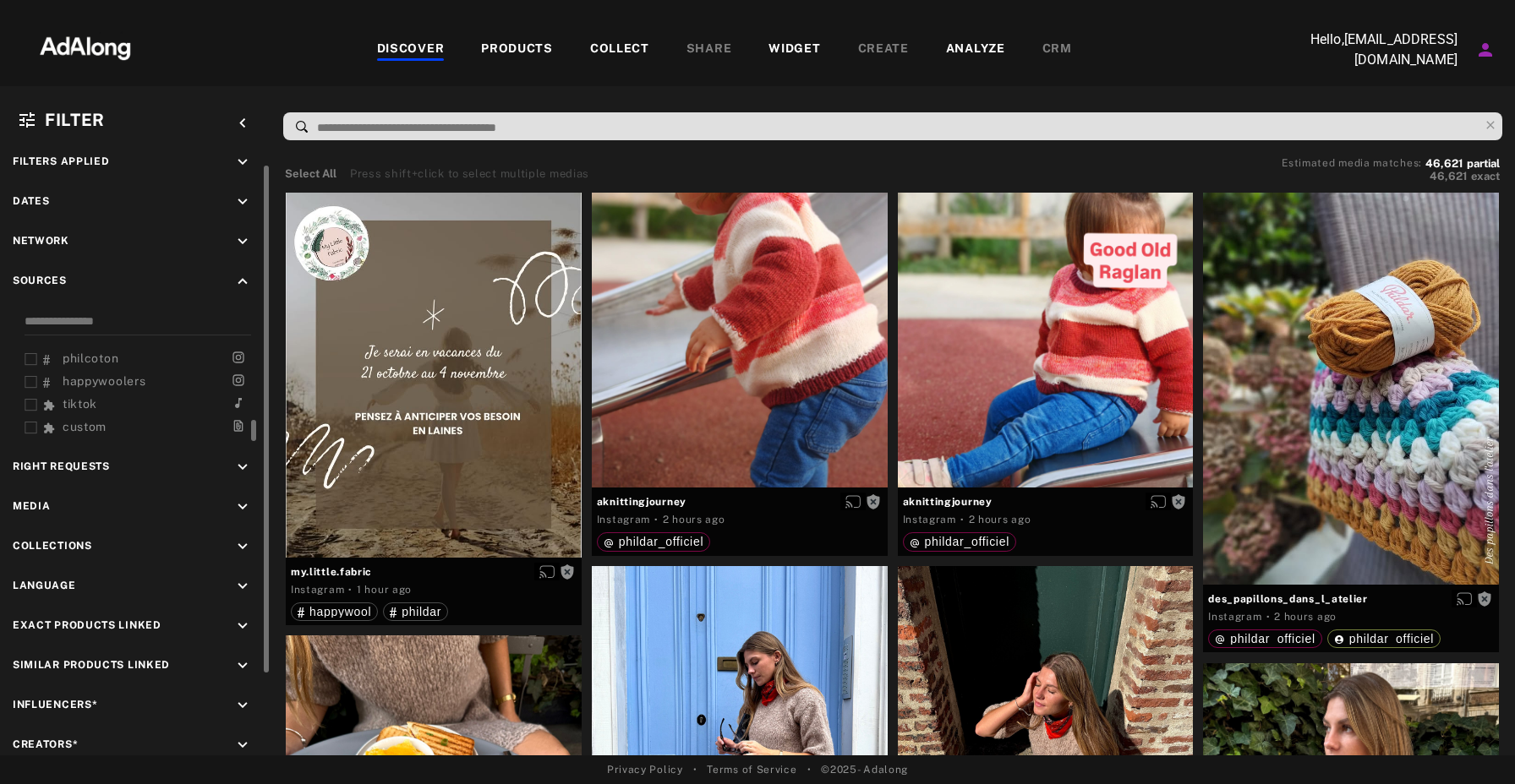
click at [29, 399] on icon at bounding box center [30, 405] width 12 height 12
